Goal: Task Accomplishment & Management: Use online tool/utility

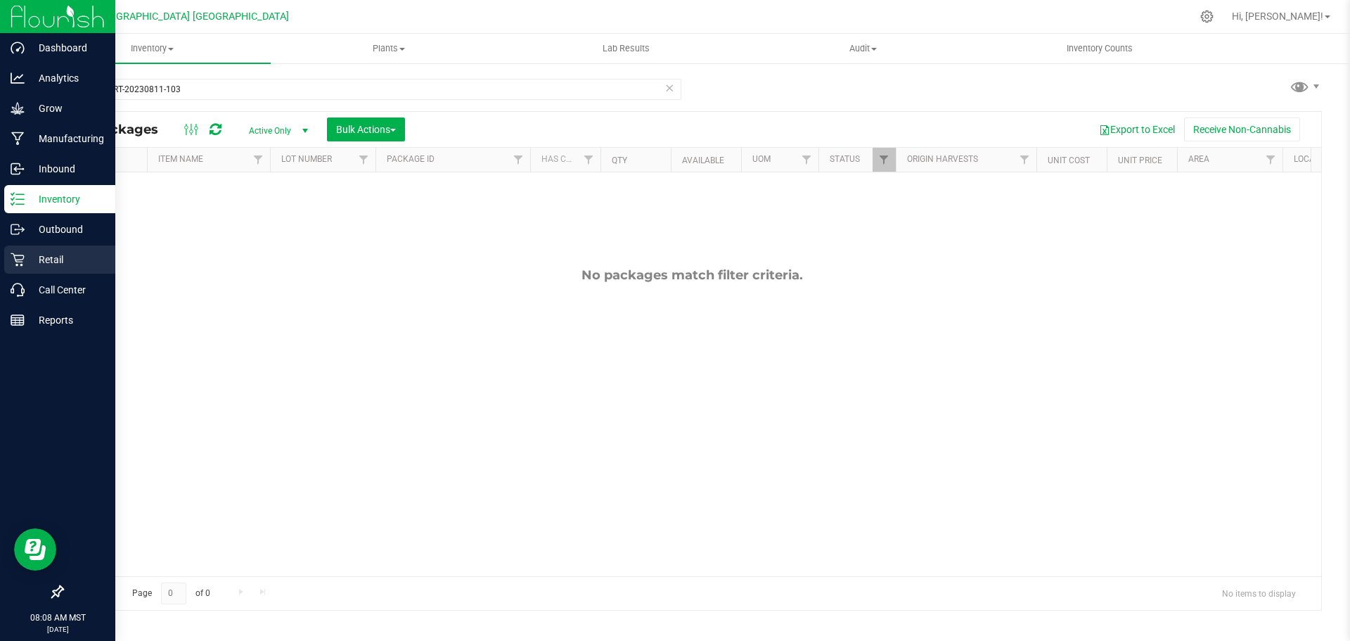
click at [50, 256] on p "Retail" at bounding box center [67, 259] width 84 height 17
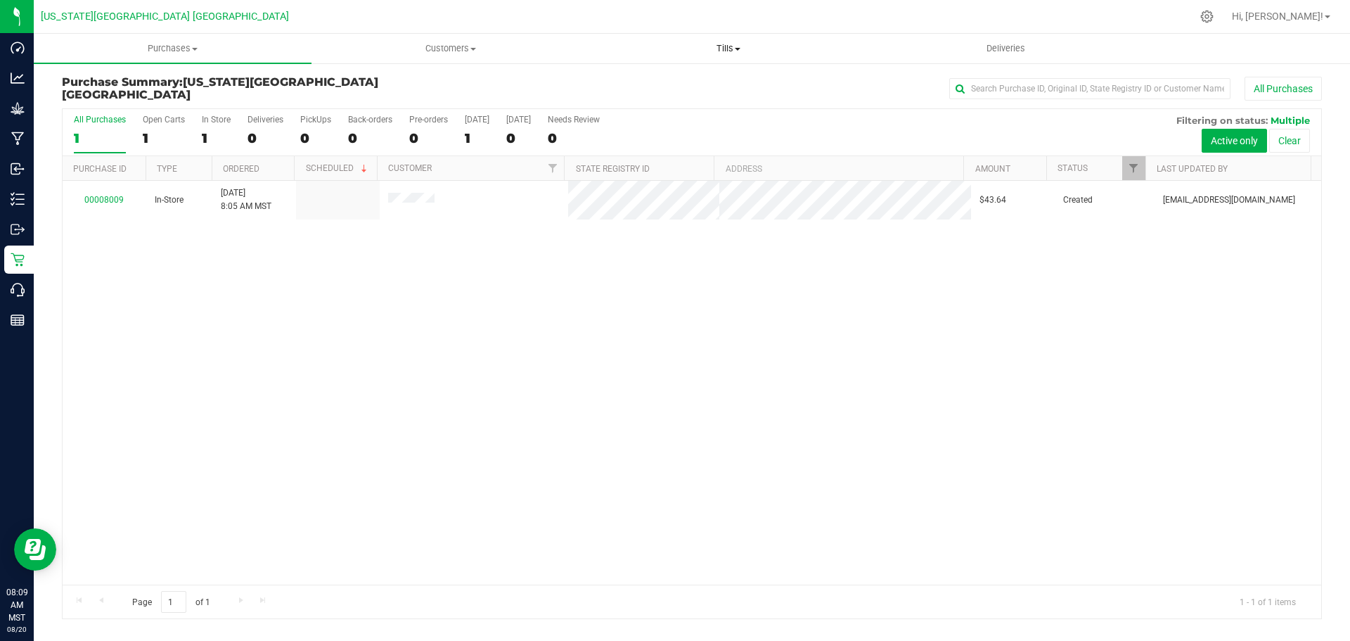
click at [726, 49] on span "Tills" at bounding box center [728, 48] width 276 height 13
click at [661, 4] on div at bounding box center [743, 16] width 896 height 27
click at [1214, 14] on icon at bounding box center [1206, 16] width 15 height 15
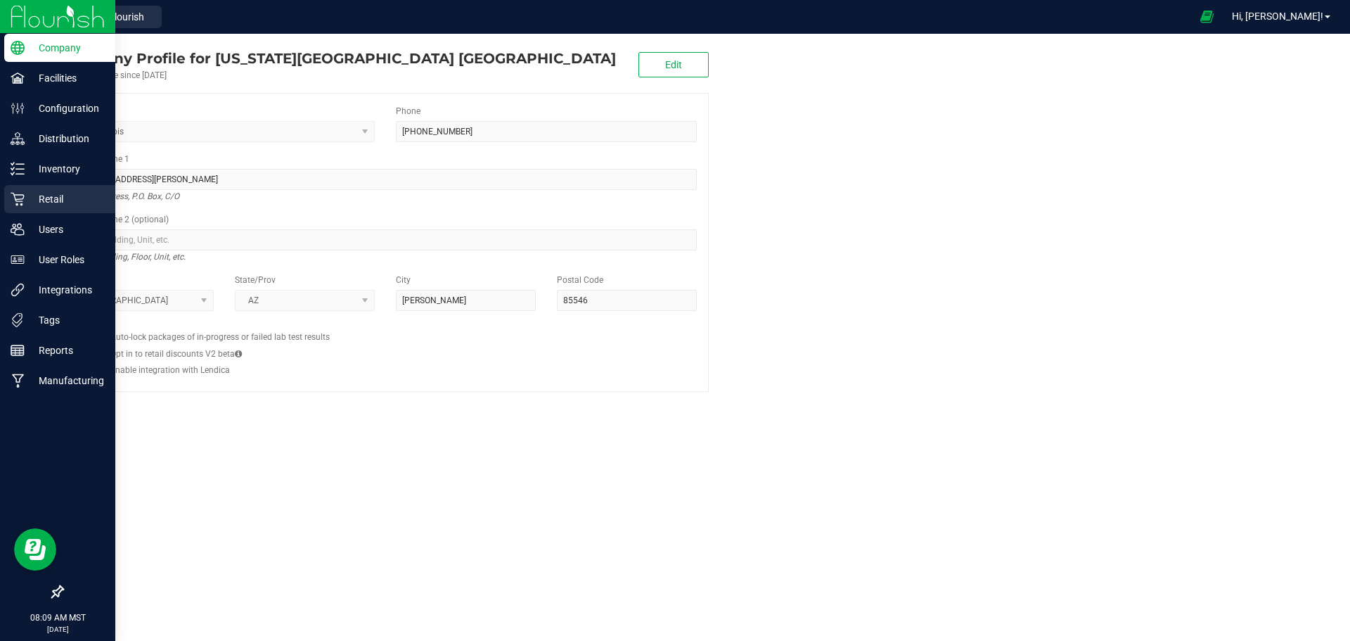
click at [48, 200] on p "Retail" at bounding box center [67, 199] width 84 height 17
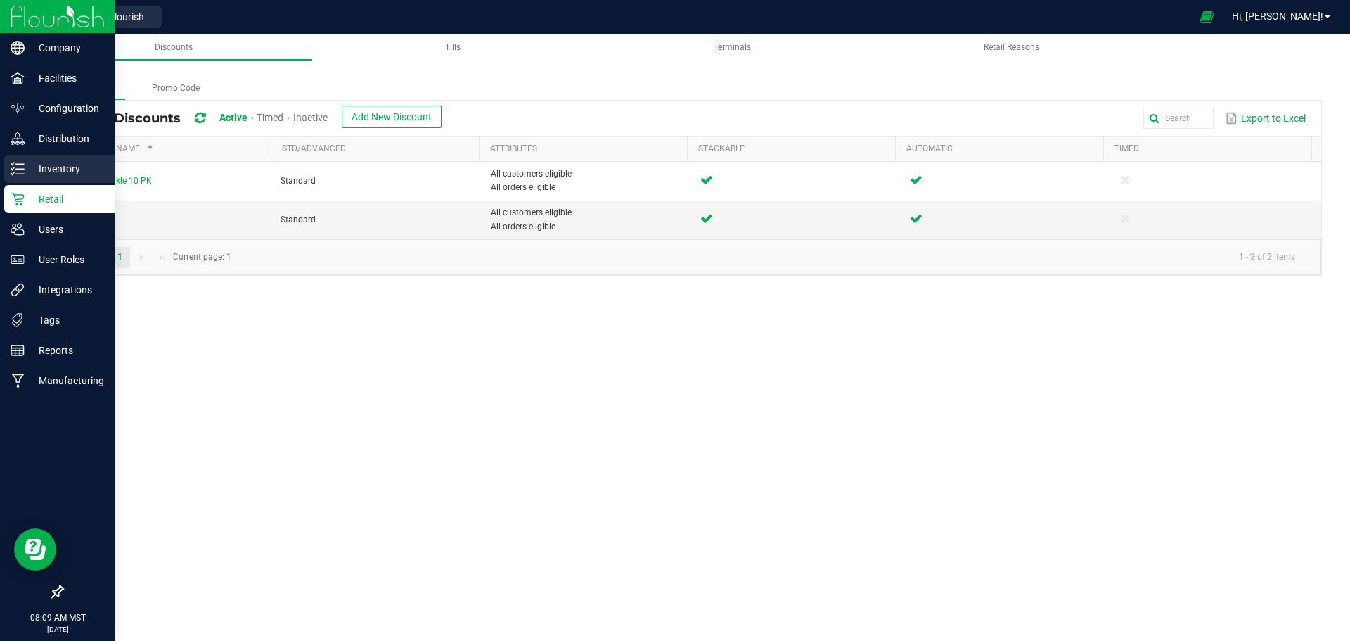
click at [51, 167] on p "Inventory" at bounding box center [67, 168] width 84 height 17
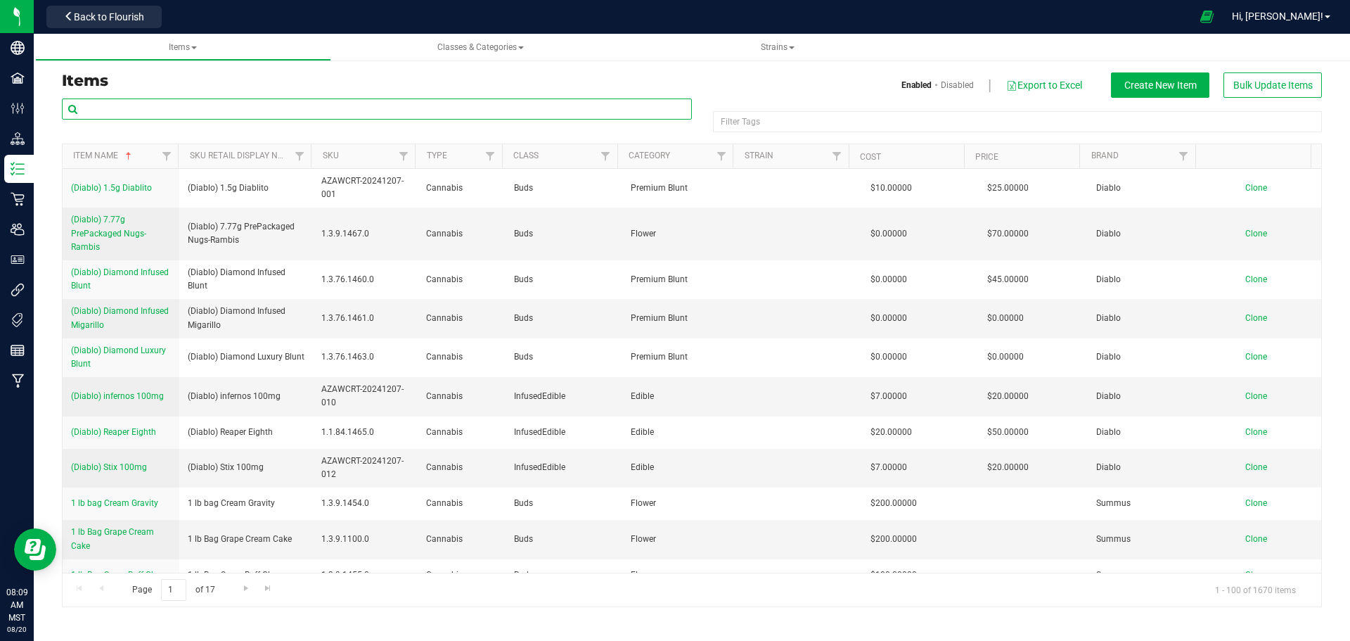
click at [117, 101] on input "text" at bounding box center [377, 108] width 630 height 21
click at [114, 108] on input "text" at bounding box center [377, 108] width 630 height 21
type input "AZAWCRT-20230811-103"
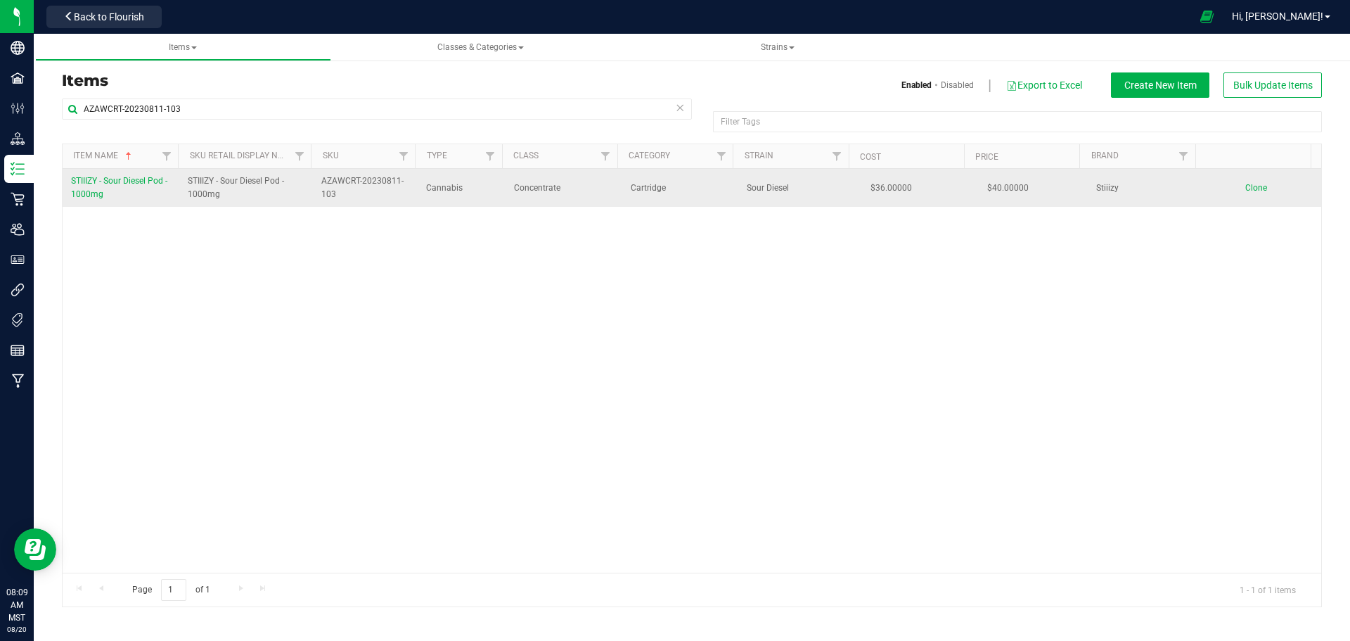
click at [140, 182] on span "STIIIZY - Sour Diesel Pod - 1000mg" at bounding box center [119, 187] width 96 height 23
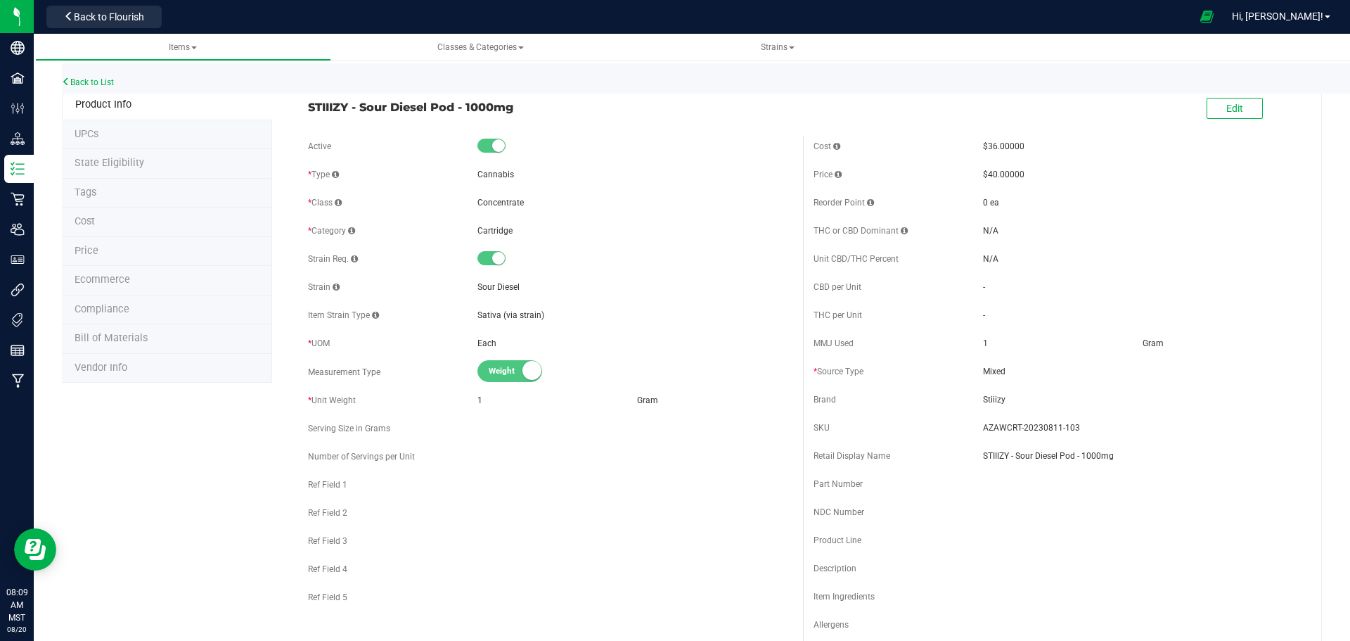
click at [84, 255] on span "Price" at bounding box center [87, 251] width 24 height 12
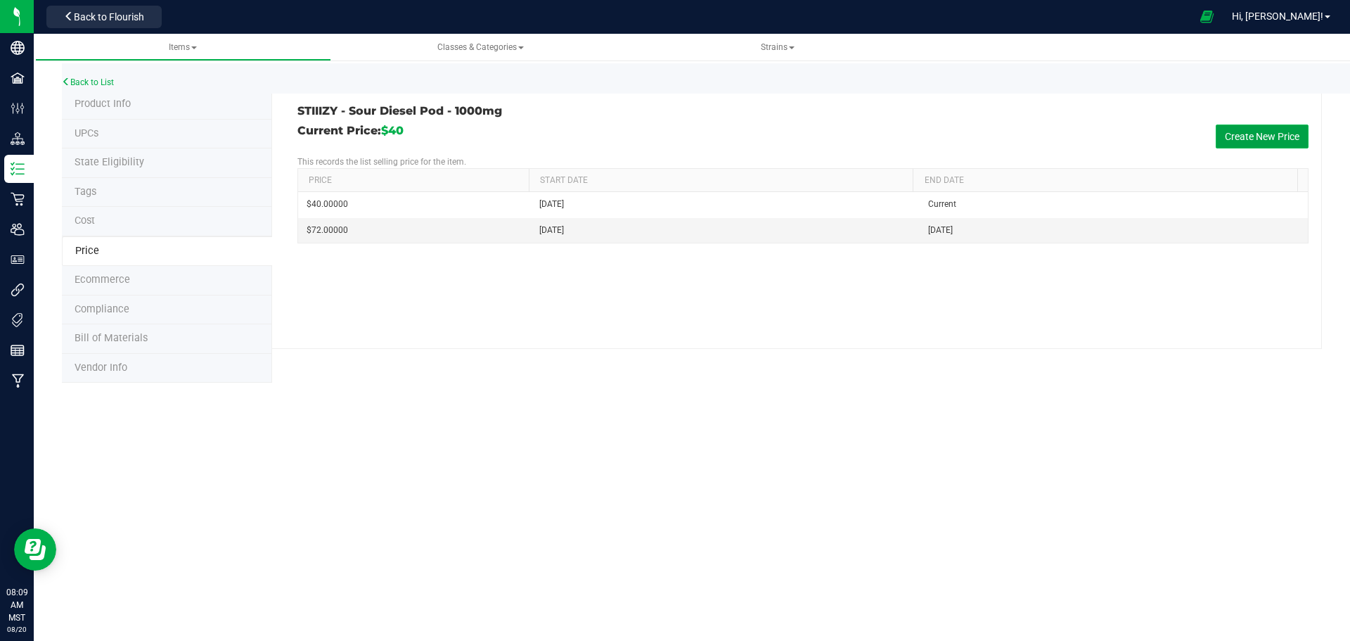
click at [1261, 136] on button "Create New Price" at bounding box center [1262, 136] width 93 height 24
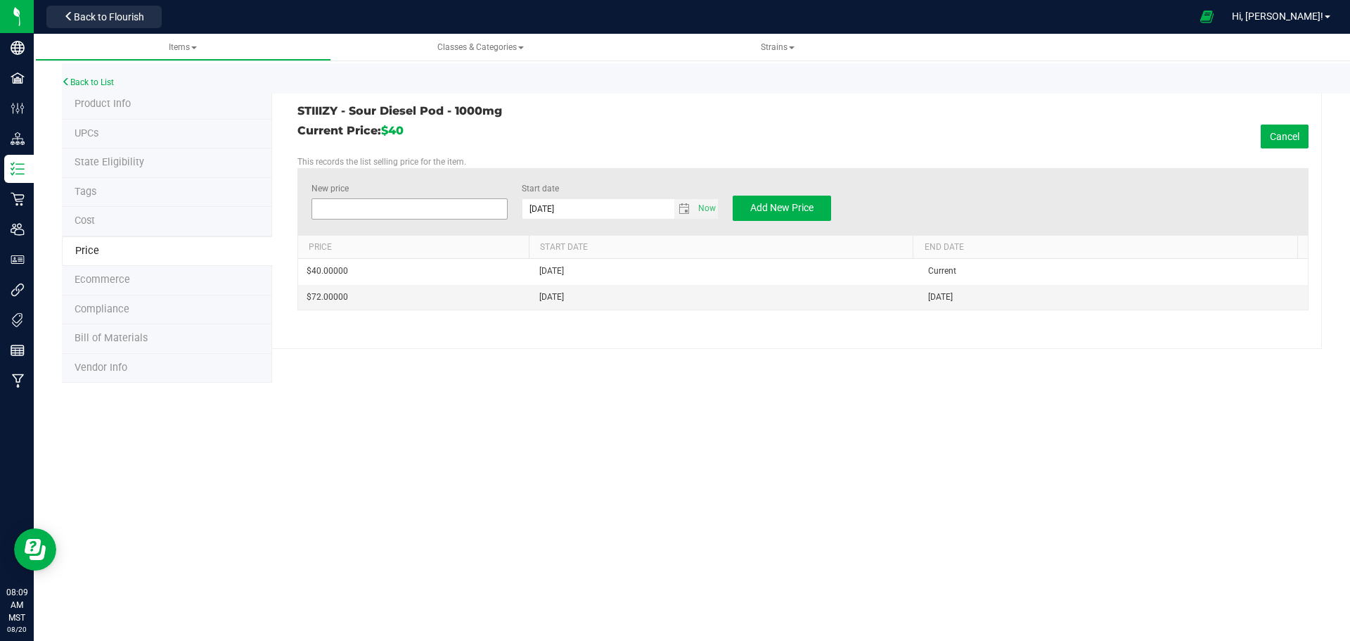
click at [437, 203] on span at bounding box center [409, 208] width 197 height 21
type input "20"
click at [783, 211] on span "Add New Price" at bounding box center [781, 207] width 63 height 11
type input "$0.00000"
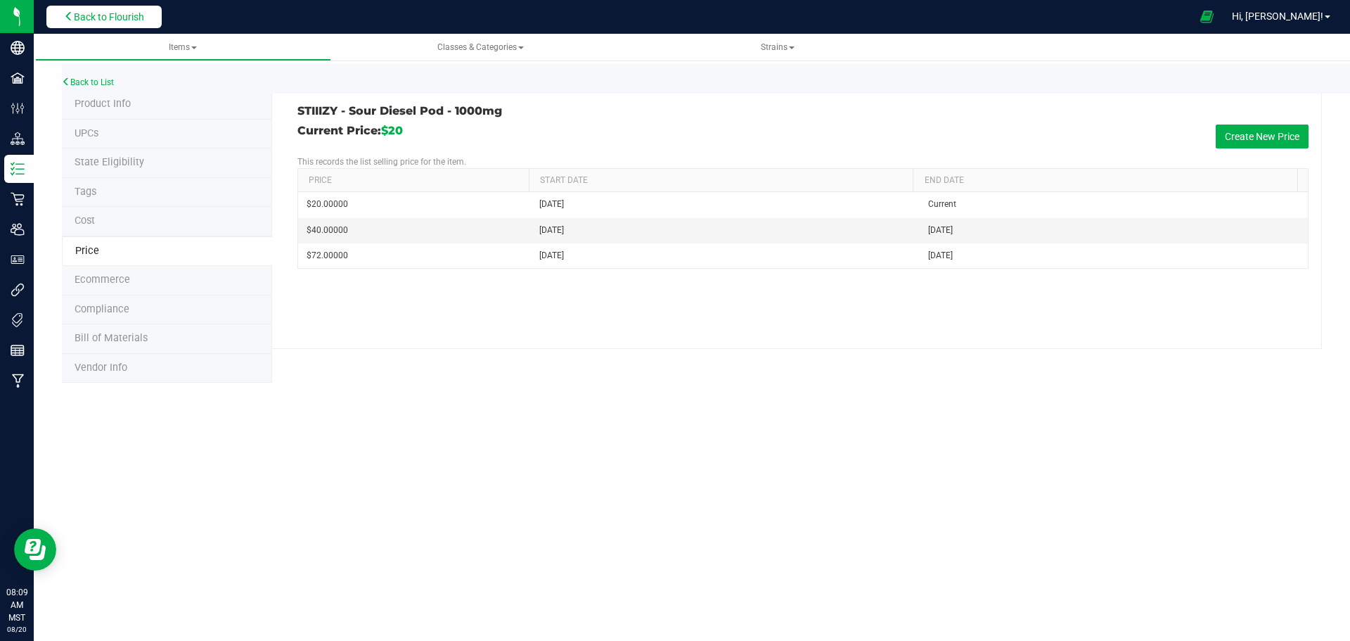
click at [84, 20] on span "Back to Flourish" at bounding box center [109, 16] width 70 height 11
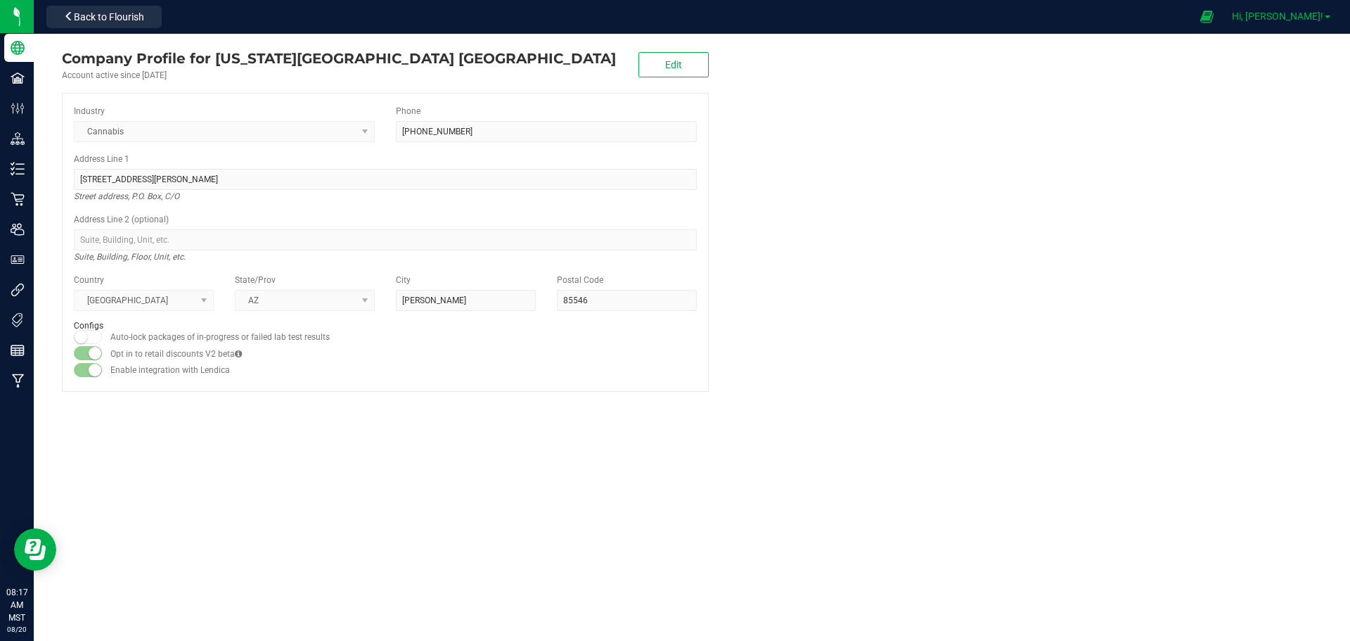
click at [1283, 15] on span "Hi, [PERSON_NAME]!" at bounding box center [1277, 16] width 91 height 11
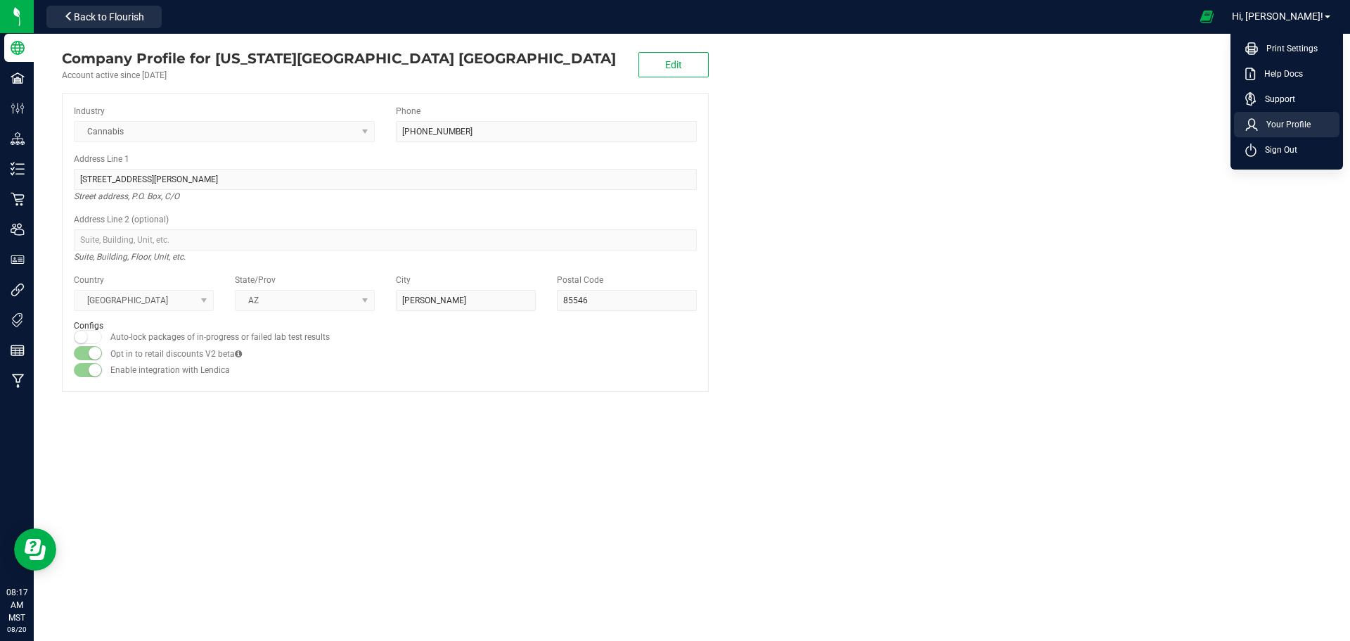
click at [1275, 125] on span "Your Profile" at bounding box center [1284, 124] width 53 height 14
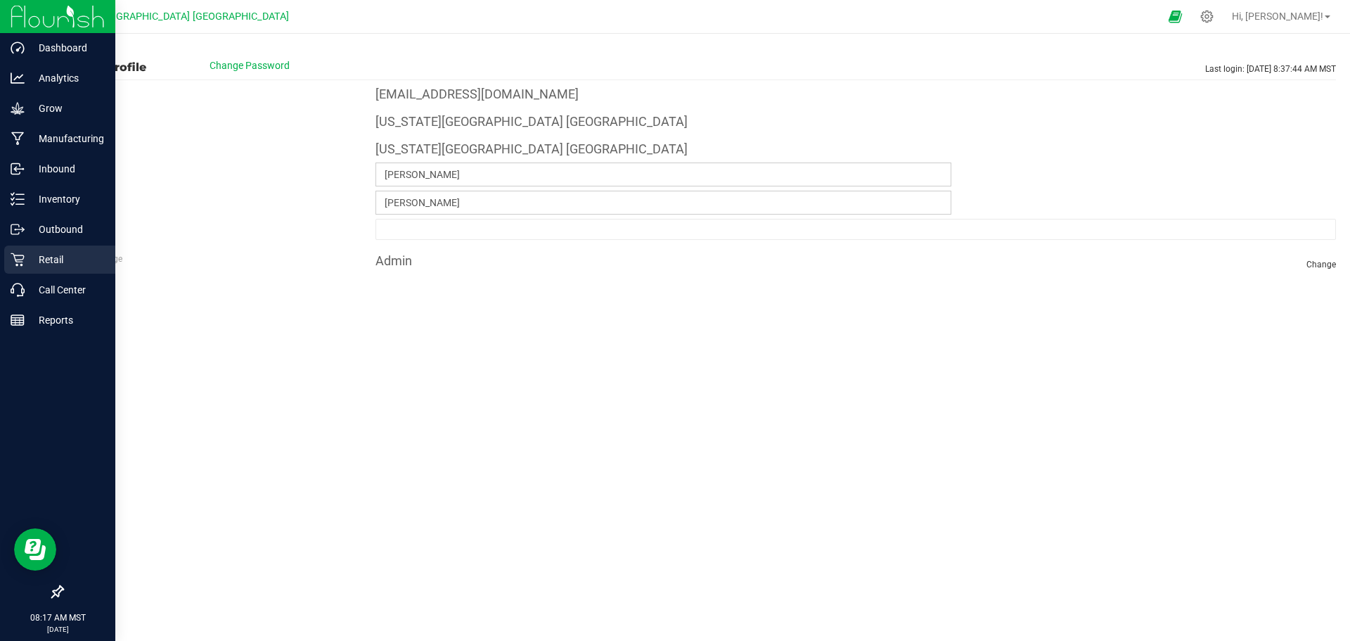
click at [49, 259] on p "Retail" at bounding box center [67, 259] width 84 height 17
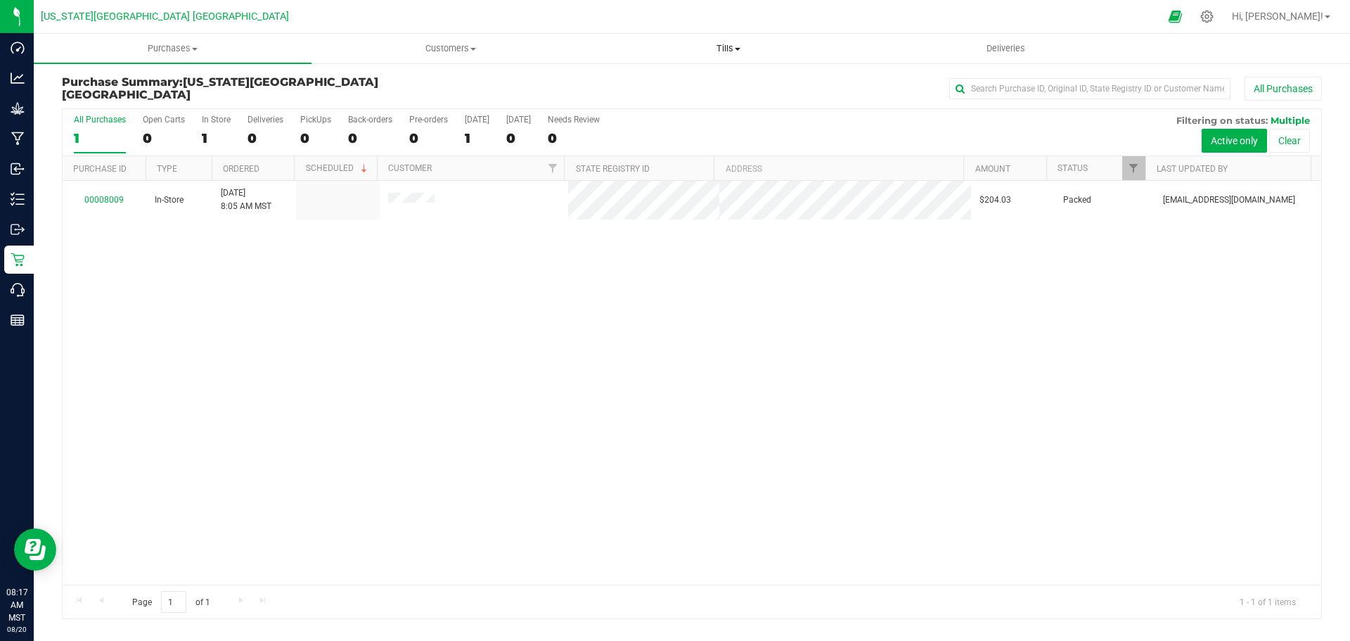
click at [727, 44] on span "Tills" at bounding box center [728, 48] width 276 height 13
click at [625, 84] on span "Manage tills" at bounding box center [636, 85] width 95 height 12
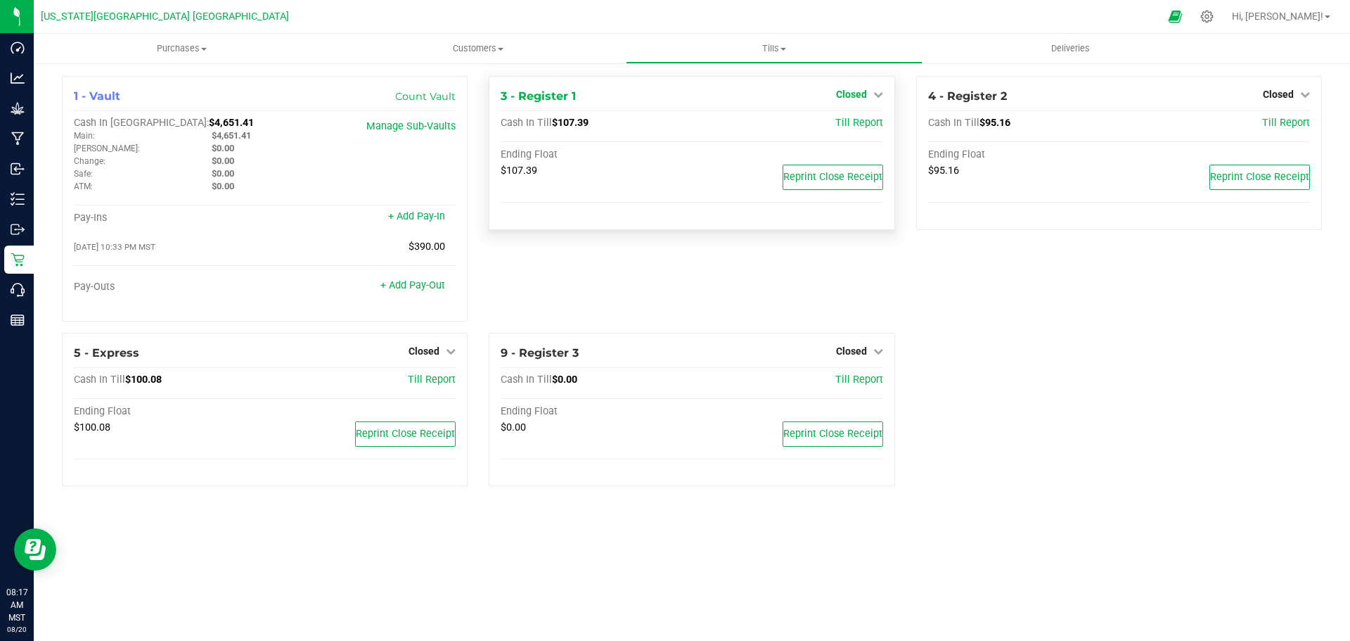
click at [849, 97] on span "Closed" at bounding box center [851, 94] width 31 height 11
click at [847, 123] on link "Open Till" at bounding box center [850, 123] width 37 height 11
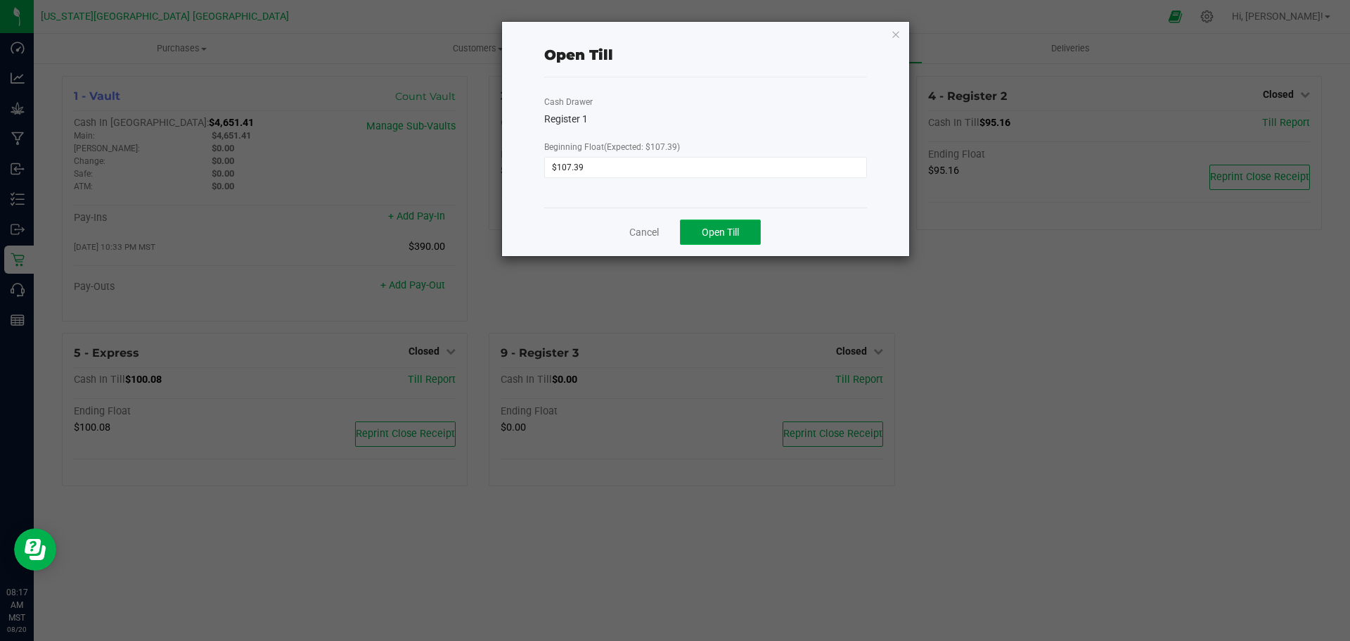
drag, startPoint x: 711, startPoint y: 231, endPoint x: 739, endPoint y: 227, distance: 28.3
click at [712, 231] on span "Open Till" at bounding box center [720, 231] width 37 height 11
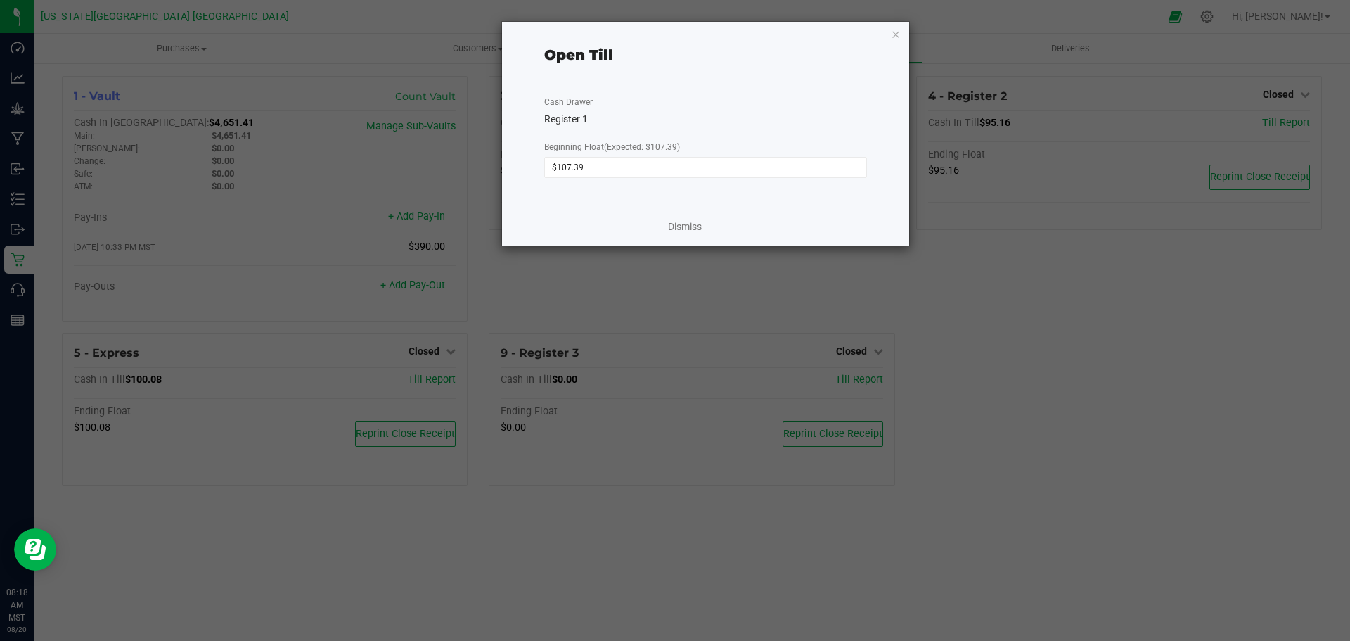
click at [686, 224] on link "Dismiss" at bounding box center [685, 226] width 34 height 15
